Goal: Information Seeking & Learning: Learn about a topic

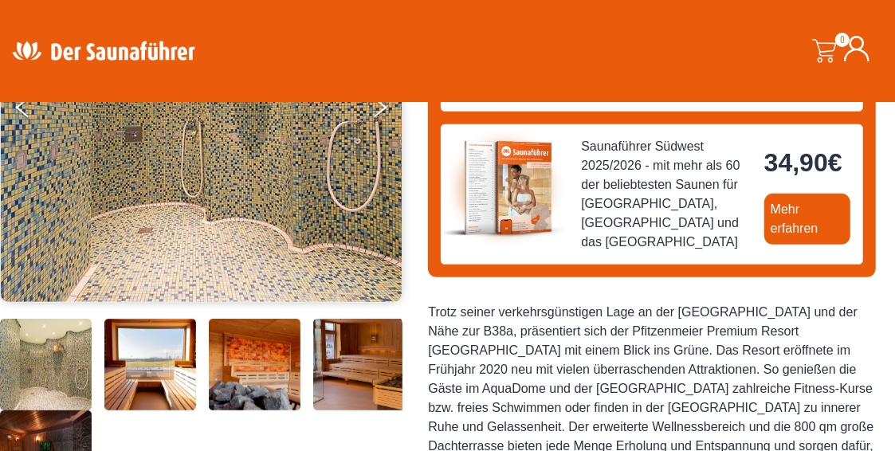
scroll to position [399, 0]
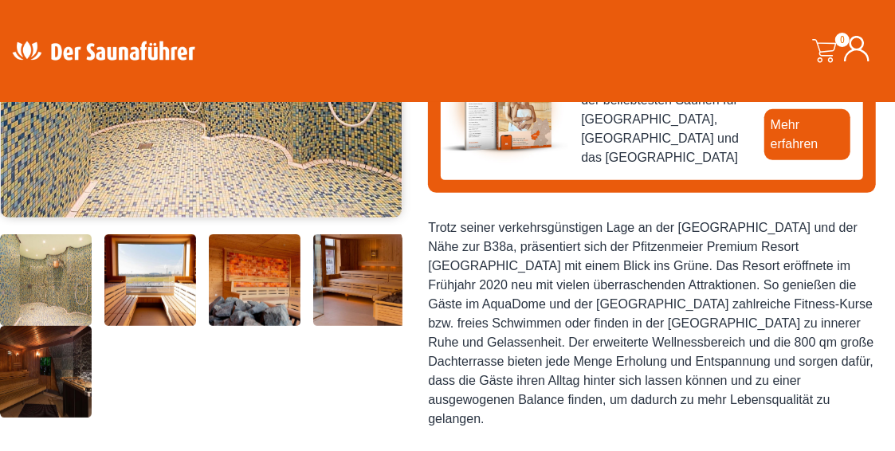
click at [341, 298] on img at bounding box center [359, 280] width 92 height 92
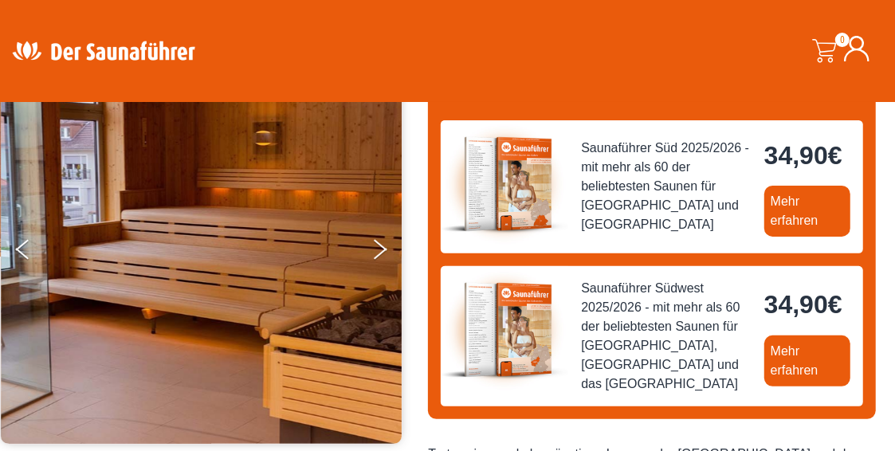
scroll to position [159, 0]
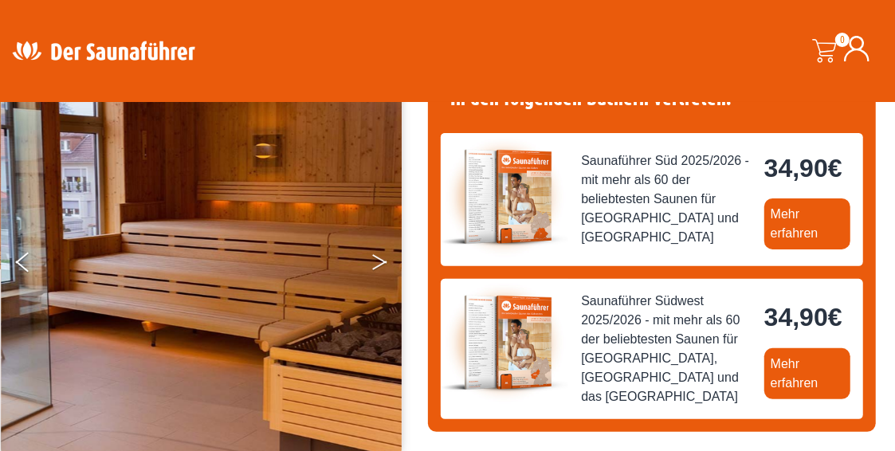
click at [377, 266] on icon "Next" at bounding box center [379, 266] width 14 height 10
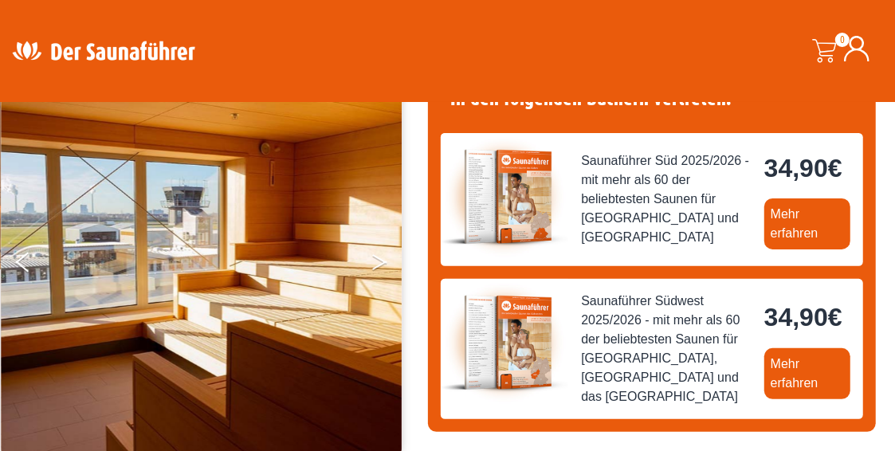
click at [377, 266] on icon "Next" at bounding box center [379, 266] width 14 height 10
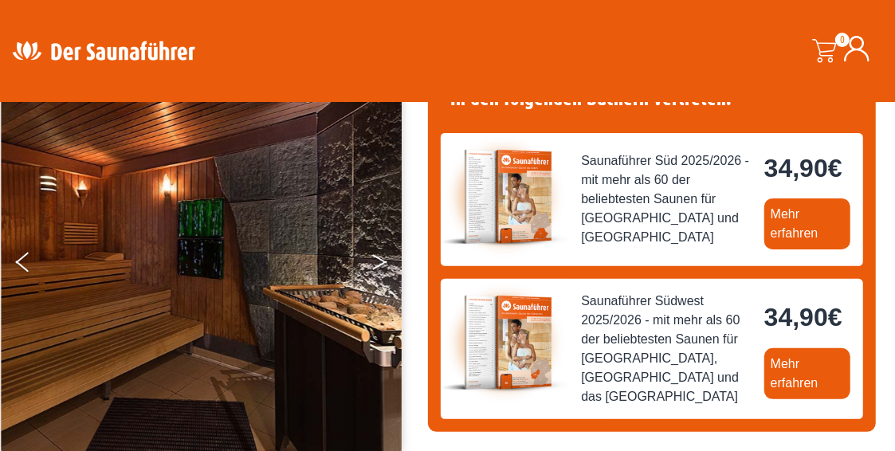
click at [377, 266] on icon "Next" at bounding box center [379, 266] width 14 height 10
click at [380, 260] on button "Next" at bounding box center [391, 266] width 40 height 40
click at [24, 258] on icon "Previous" at bounding box center [23, 259] width 14 height 10
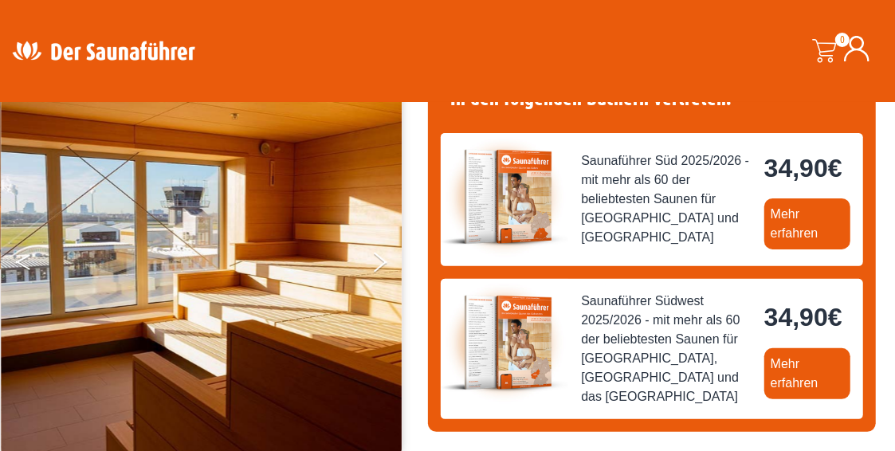
click at [26, 262] on button "Previous" at bounding box center [36, 266] width 40 height 40
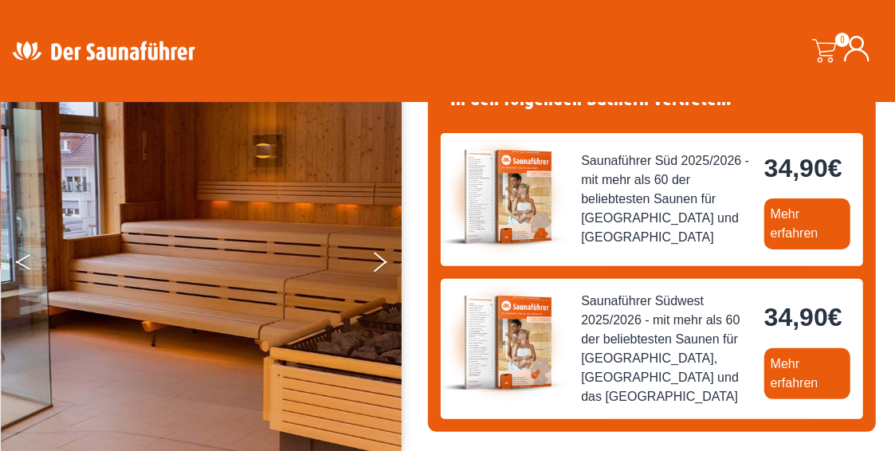
click at [26, 262] on button "Previous" at bounding box center [36, 266] width 40 height 40
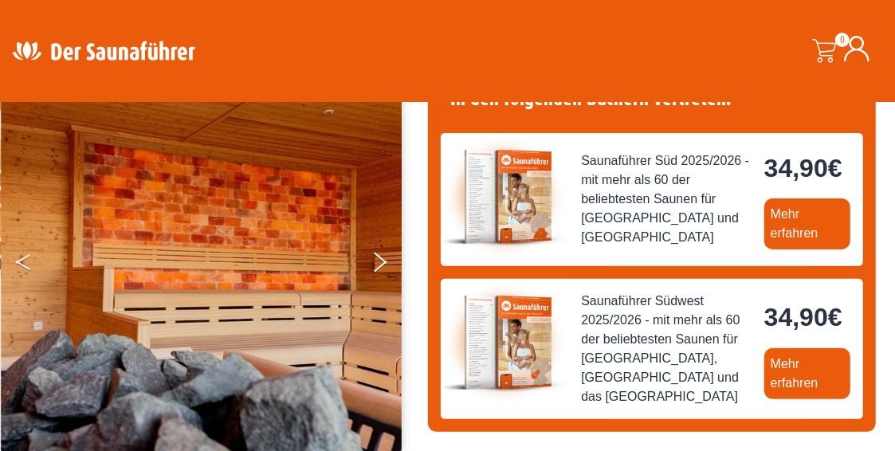
click at [26, 262] on button "Previous" at bounding box center [36, 266] width 40 height 40
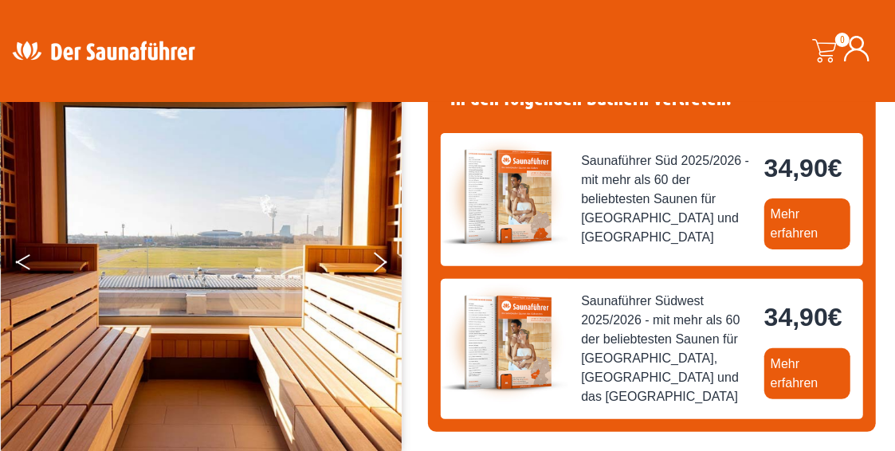
click at [26, 262] on button "Previous" at bounding box center [36, 266] width 40 height 40
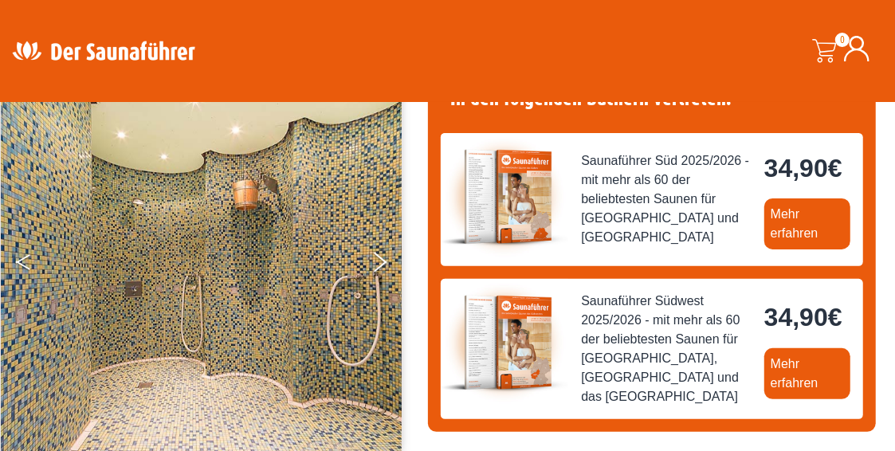
click at [26, 262] on button "Previous" at bounding box center [36, 266] width 40 height 40
